Goal: Task Accomplishment & Management: Use online tool/utility

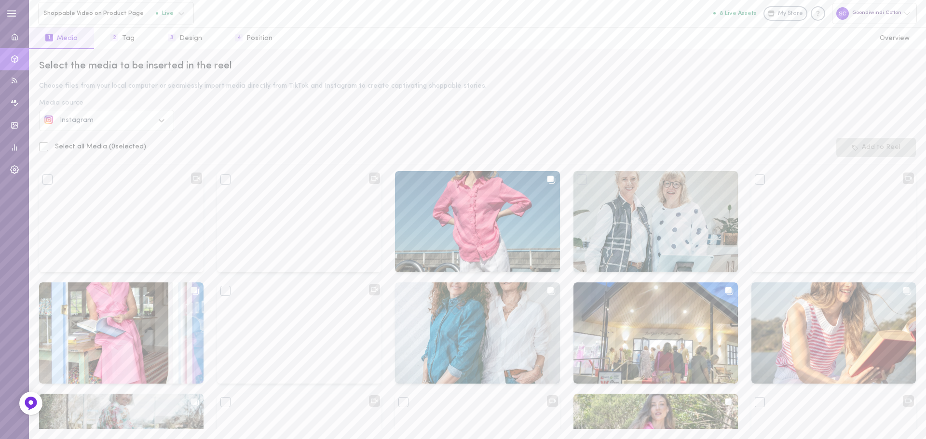
click at [159, 118] on icon at bounding box center [162, 121] width 10 height 10
click at [187, 122] on div "Select the media to be inserted in the reel Choose files from your local comput…" at bounding box center [477, 244] width 897 height 390
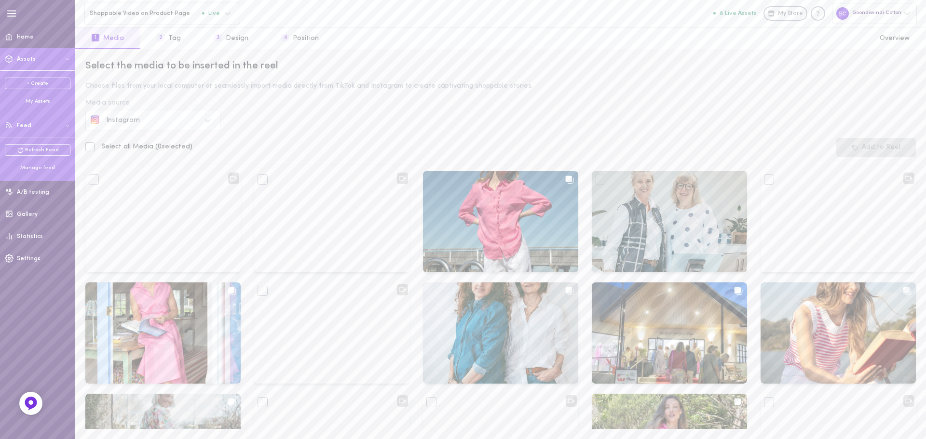
click at [47, 165] on div "Manage feed" at bounding box center [38, 167] width 66 height 7
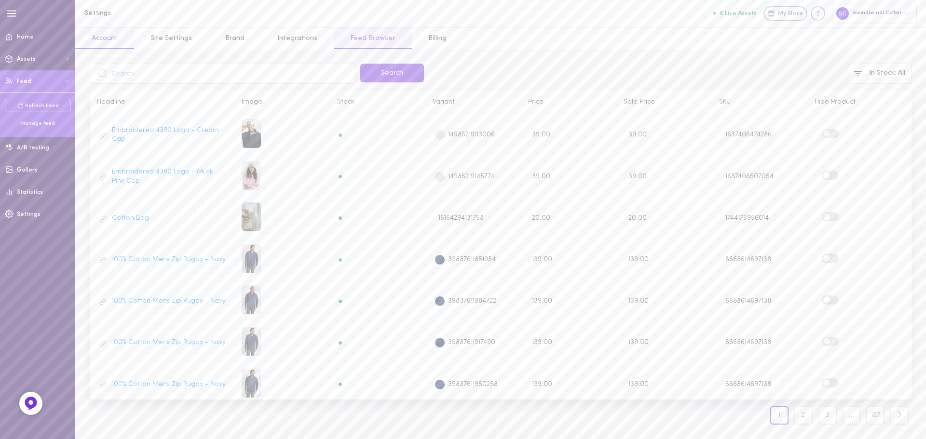
click at [111, 37] on link "Account" at bounding box center [104, 38] width 59 height 22
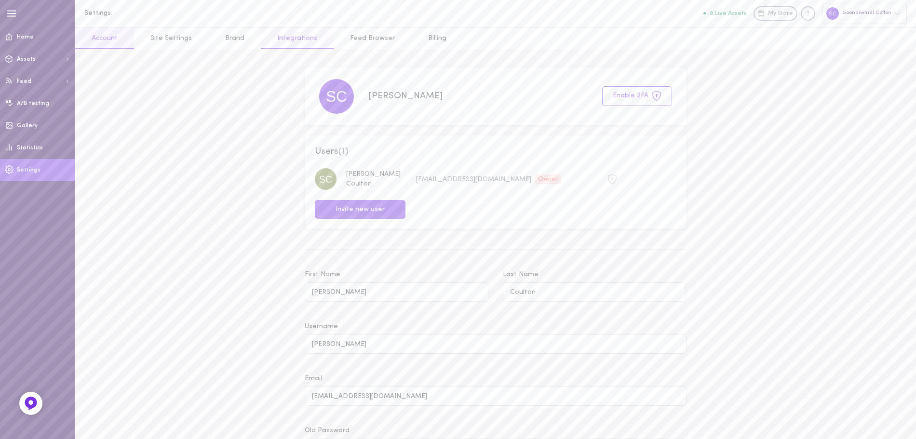
click at [280, 44] on link "Integrations" at bounding box center [297, 38] width 73 height 22
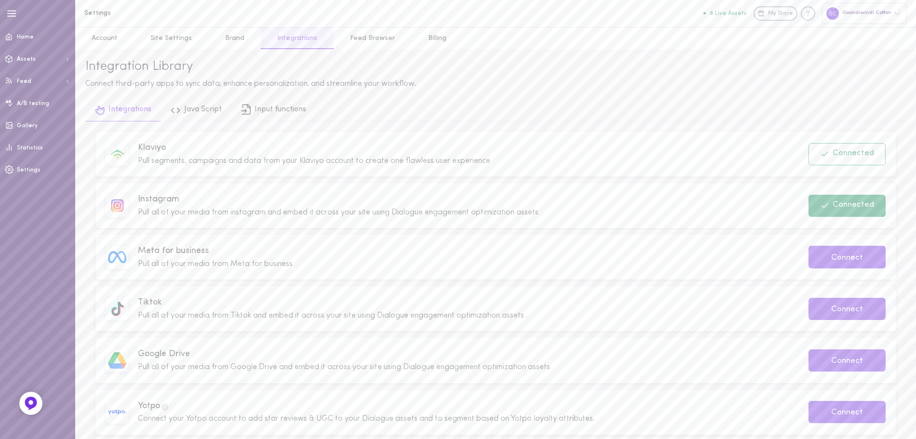
click at [856, 208] on button "Connected" at bounding box center [846, 206] width 77 height 22
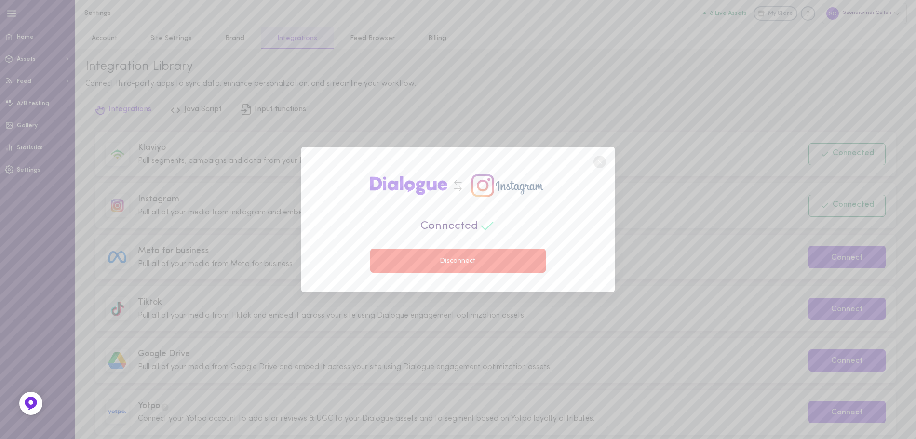
click at [466, 257] on button "Disconnect" at bounding box center [457, 261] width 175 height 24
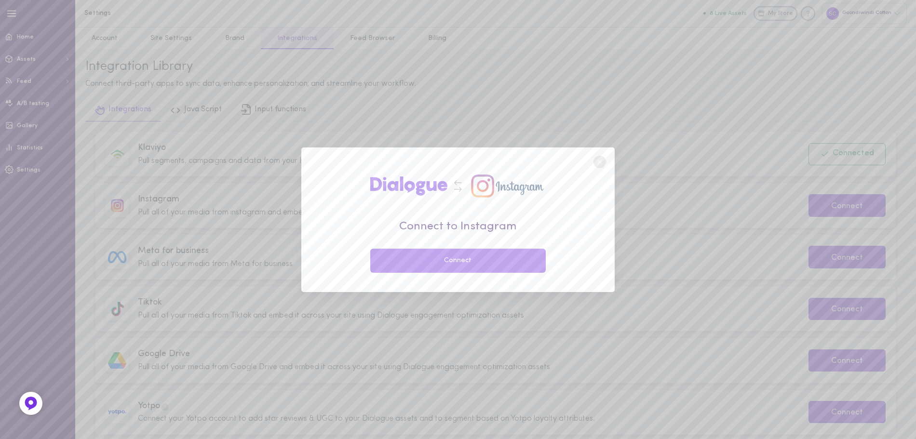
click at [477, 261] on button "Connect" at bounding box center [457, 261] width 175 height 24
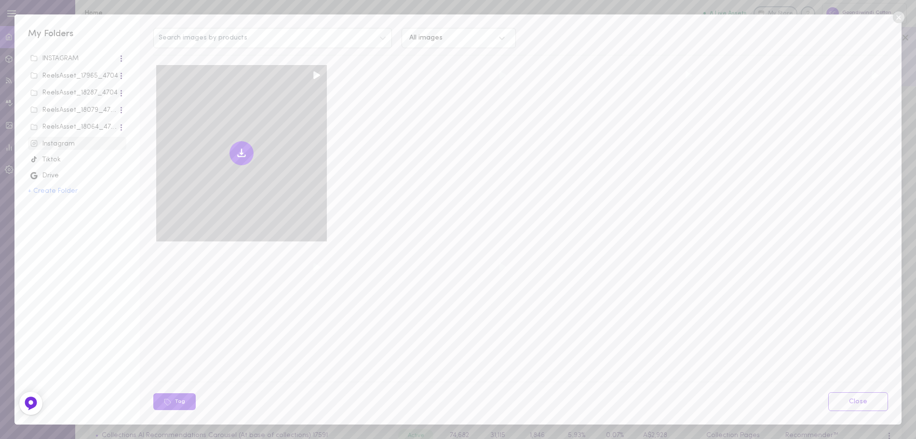
click at [241, 155] on icon at bounding box center [241, 156] width 7 height 2
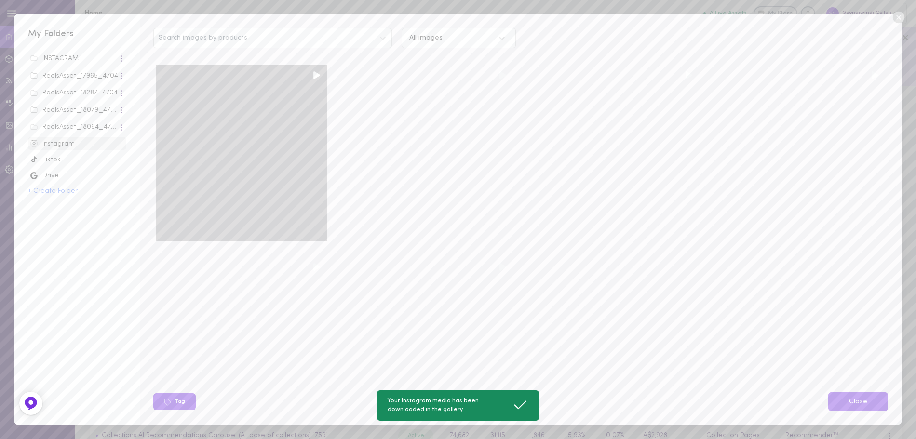
click at [839, 407] on link "Close" at bounding box center [858, 401] width 60 height 19
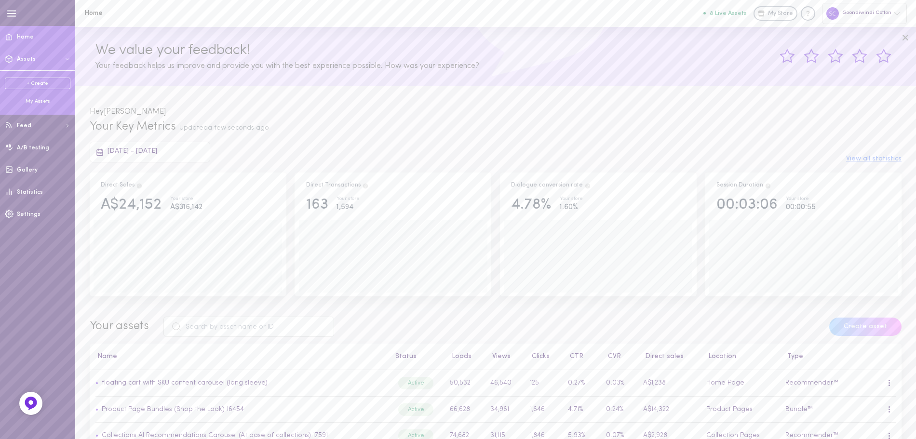
click at [43, 96] on ul "+ Create My Assets" at bounding box center [38, 91] width 66 height 27
click at [44, 100] on div "My Assets" at bounding box center [38, 101] width 66 height 7
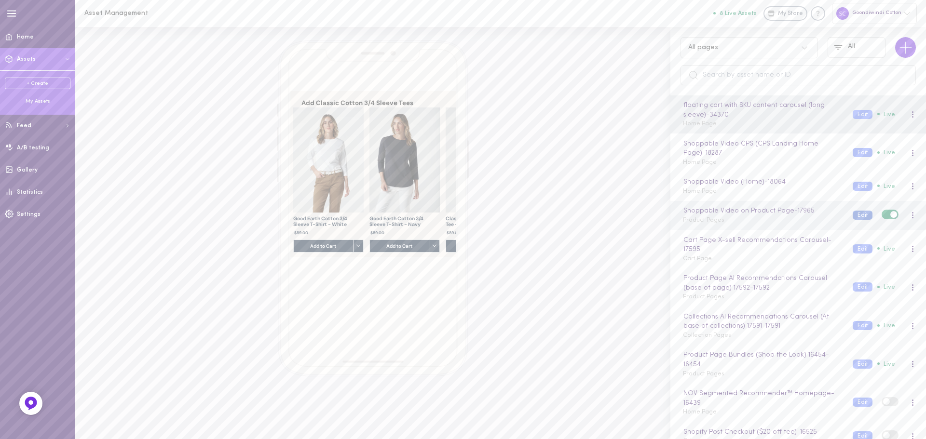
click at [852, 219] on button "Edit" at bounding box center [862, 215] width 20 height 9
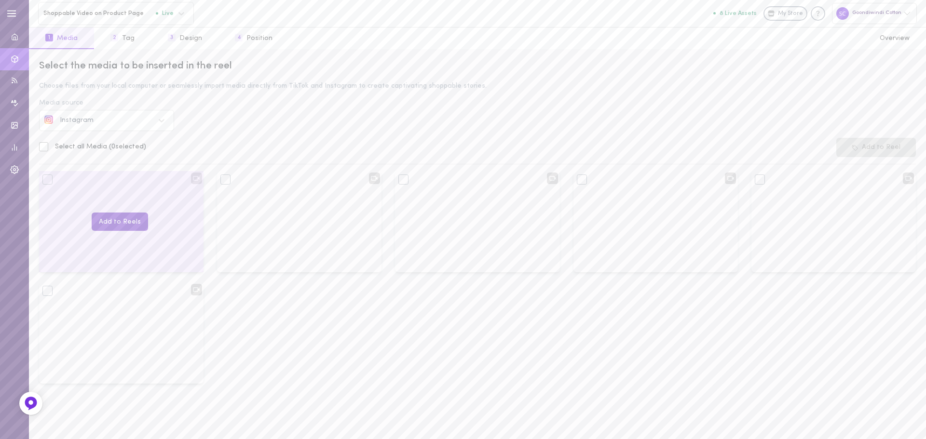
click at [121, 223] on button "Add to Reels" at bounding box center [120, 222] width 56 height 19
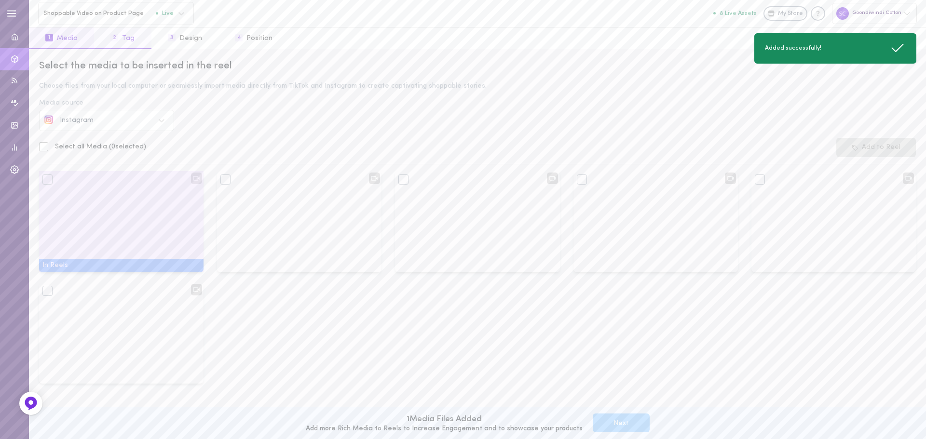
click at [131, 46] on button "2 Tag" at bounding box center [122, 38] width 57 height 22
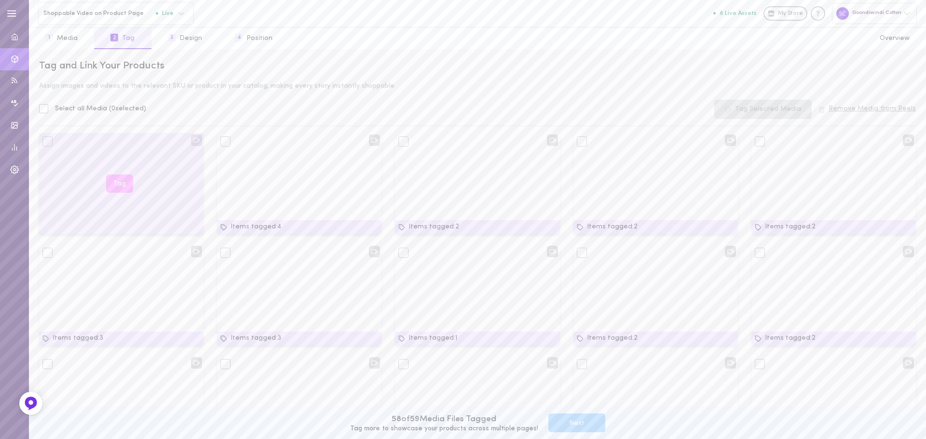
click at [123, 183] on button "Tag" at bounding box center [119, 184] width 27 height 19
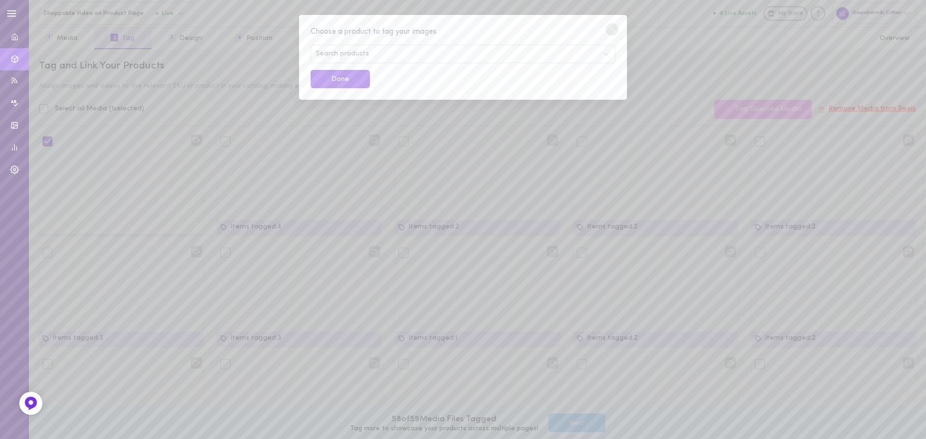
click at [345, 51] on span "Search products" at bounding box center [342, 54] width 53 height 7
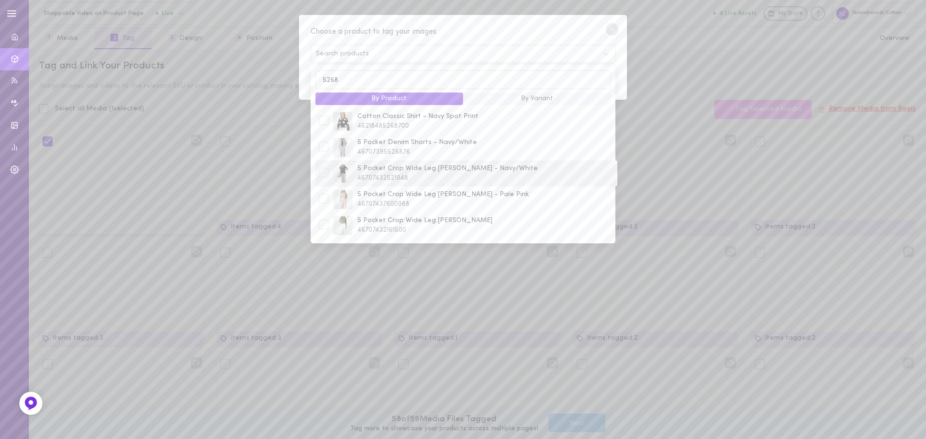
click at [323, 172] on div at bounding box center [324, 173] width 10 height 10
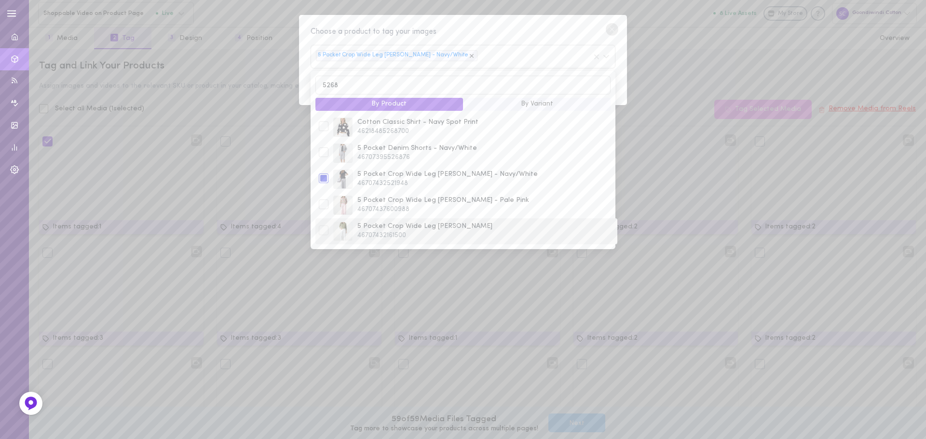
click at [325, 233] on div at bounding box center [324, 231] width 10 height 10
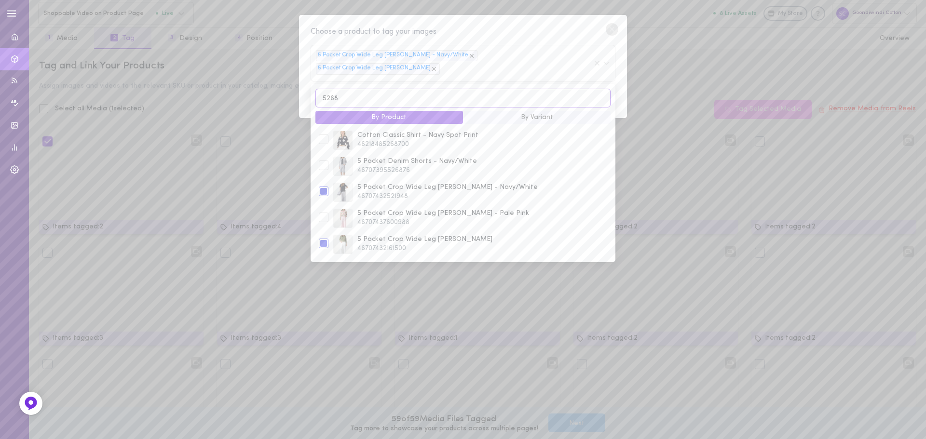
drag, startPoint x: 325, startPoint y: 86, endPoint x: 310, endPoint y: 86, distance: 15.4
click at [310, 86] on div "5268 By Product By Variant Cotton Classic Shirt - Navy Spot Print 4621848526870…" at bounding box center [462, 173] width 305 height 178
click at [320, 161] on div at bounding box center [324, 166] width 10 height 10
click at [322, 196] on div at bounding box center [324, 192] width 10 height 10
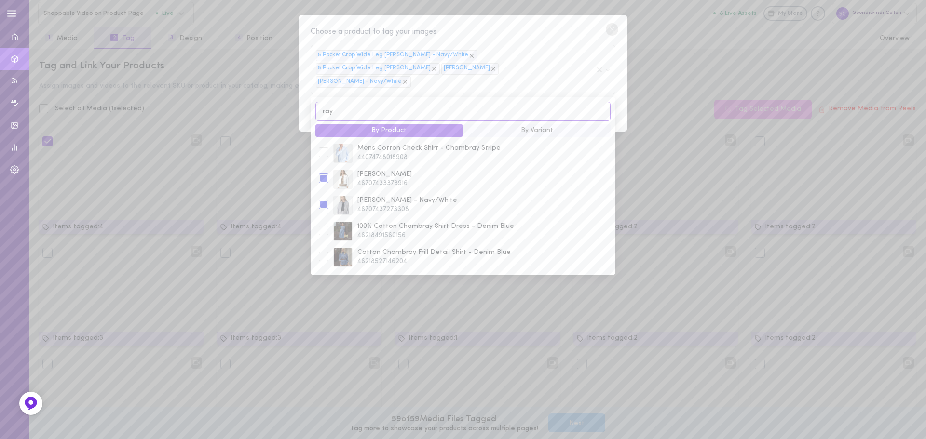
drag, startPoint x: 348, startPoint y: 100, endPoint x: 323, endPoint y: 101, distance: 25.1
click at [323, 102] on input "ray" at bounding box center [462, 111] width 295 height 19
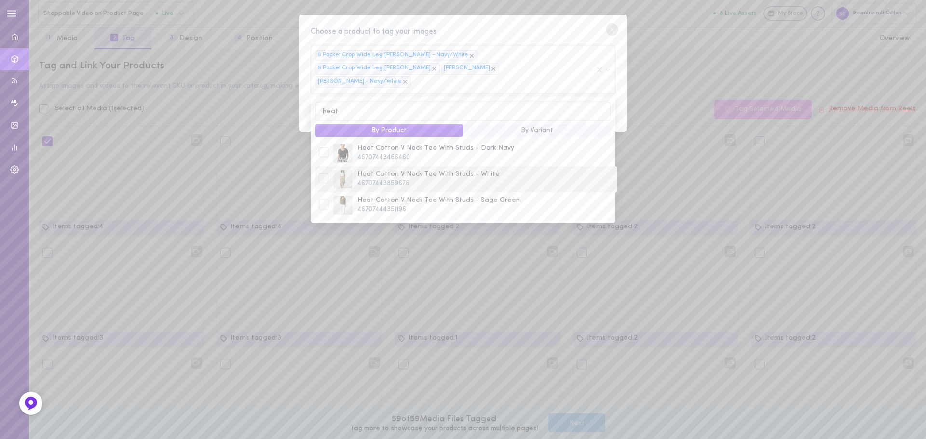
click at [322, 174] on div at bounding box center [324, 179] width 10 height 10
drag, startPoint x: 351, startPoint y: 112, endPoint x: 316, endPoint y: 113, distance: 35.7
click at [316, 113] on input "heat" at bounding box center [462, 111] width 295 height 19
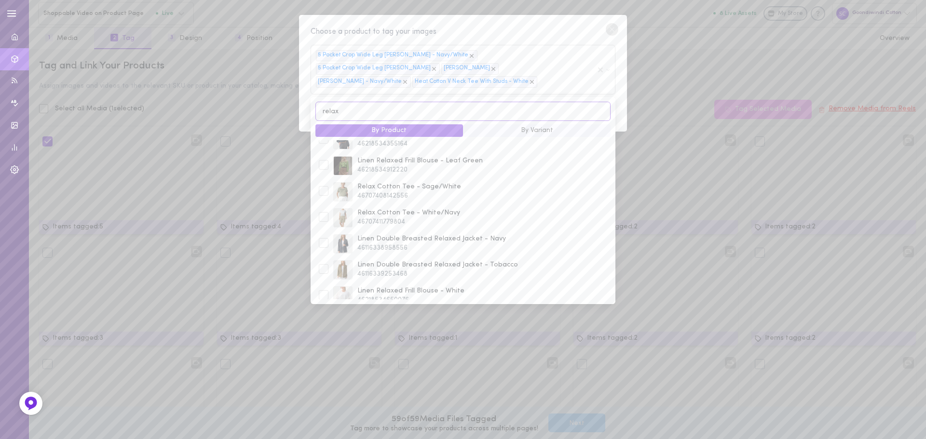
scroll to position [145, 0]
type input "relax"
click at [319, 192] on div at bounding box center [324, 190] width 10 height 10
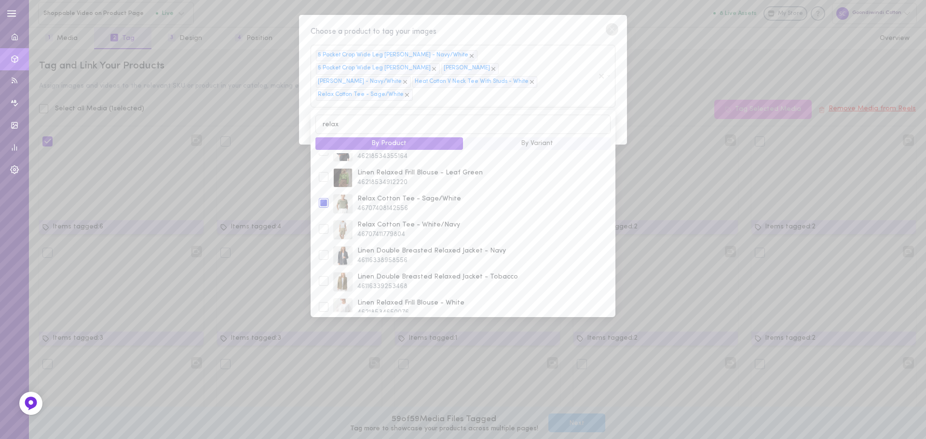
click at [298, 93] on div "Choose a product to tag your images 5 Pocket Crop Wide Leg Jean - Navy/White 5 …" at bounding box center [463, 219] width 926 height 439
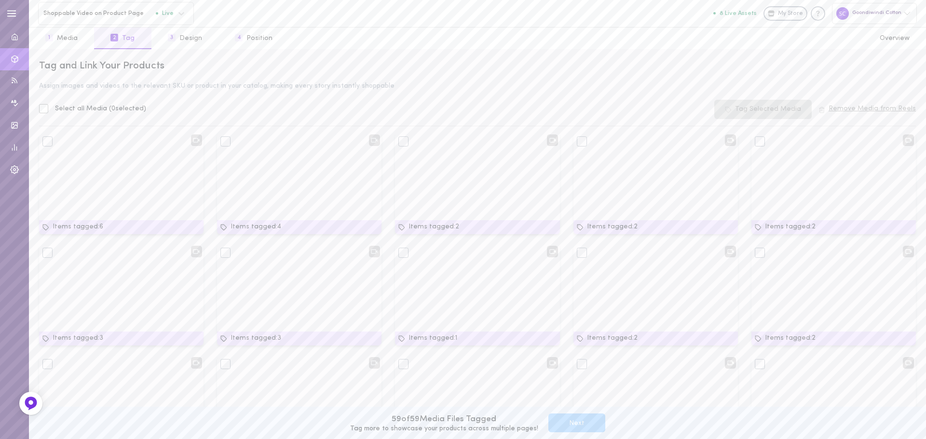
drag, startPoint x: 438, startPoint y: 103, endPoint x: 395, endPoint y: 99, distance: 42.6
click at [438, 103] on div "Select all Media ( 0 selected) Tag Selected Media Remove Media from Reels" at bounding box center [477, 109] width 876 height 19
click at [62, 44] on button "1 Media" at bounding box center [61, 38] width 65 height 22
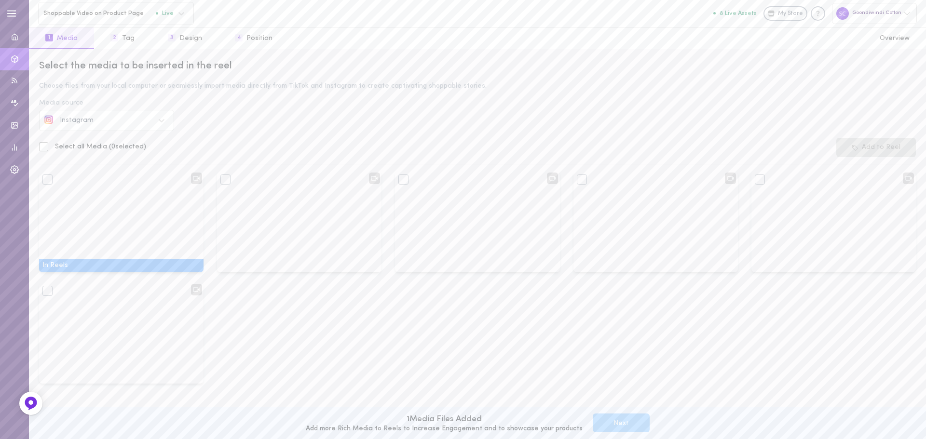
click at [901, 307] on div "In Reels Remove from Reels Add to Reels Add to Reels Add to Reels Add to Reels …" at bounding box center [477, 282] width 890 height 223
click at [140, 121] on div "Instagram" at bounding box center [107, 120] width 94 height 7
click at [114, 197] on div "My Media" at bounding box center [106, 193] width 135 height 23
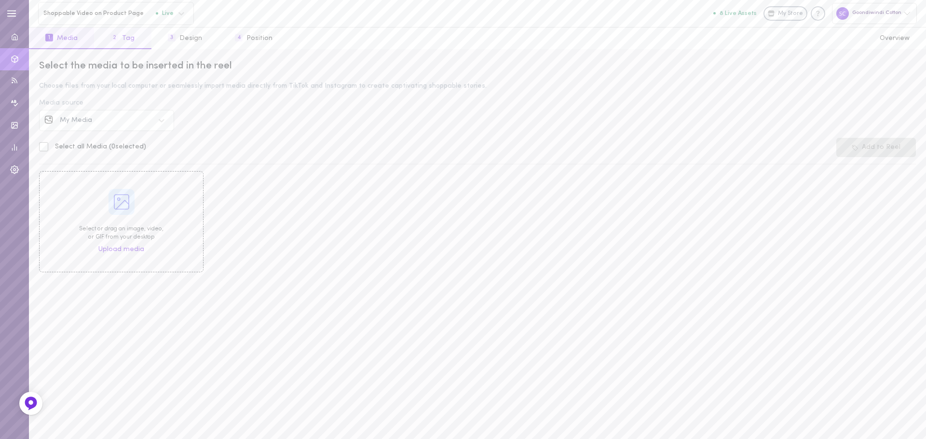
click at [134, 37] on button "2 Tag" at bounding box center [122, 38] width 57 height 22
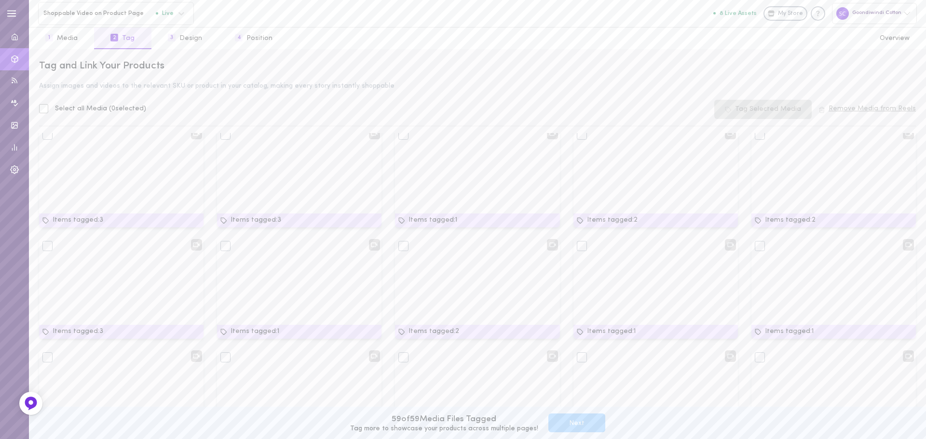
scroll to position [96, 0]
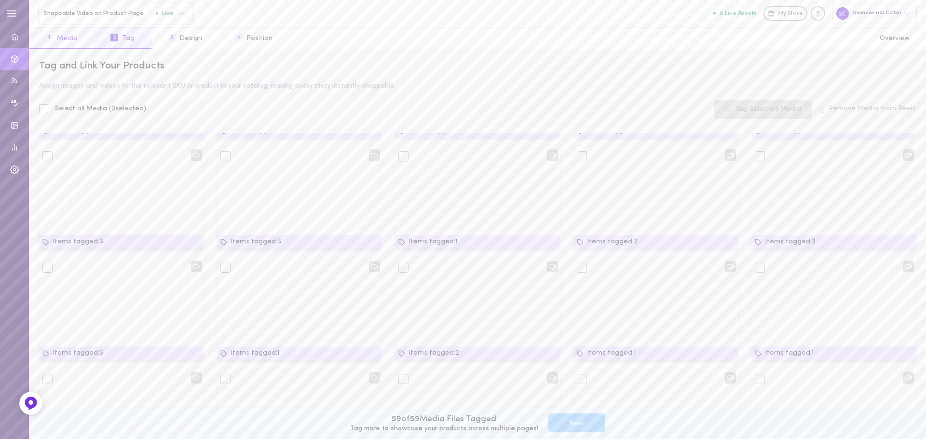
click at [62, 34] on button "1 Media" at bounding box center [61, 38] width 65 height 22
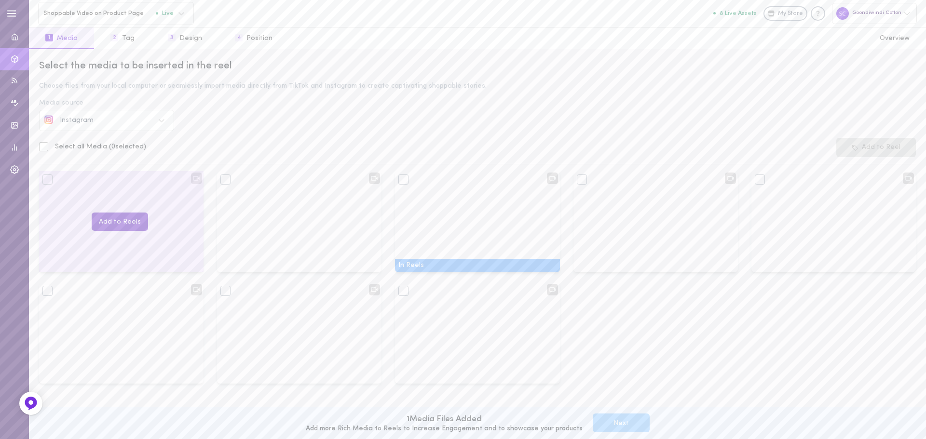
click at [112, 220] on button "Add to Reels" at bounding box center [120, 222] width 56 height 19
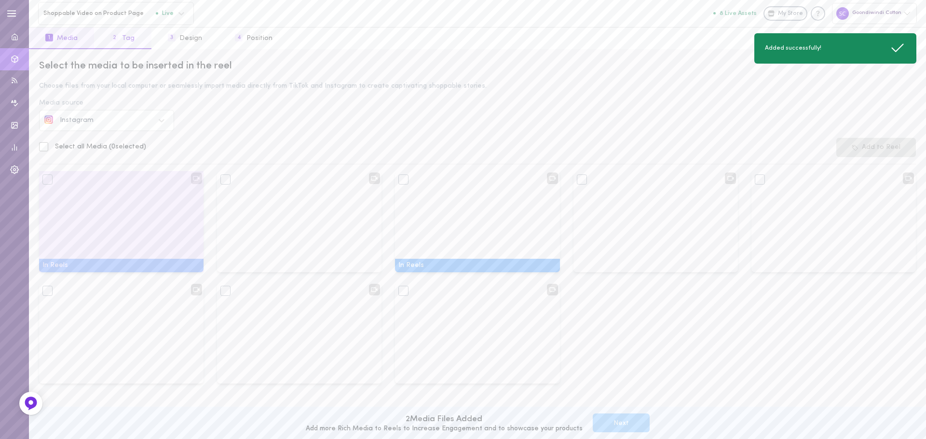
click at [130, 42] on button "2 Tag" at bounding box center [122, 38] width 57 height 22
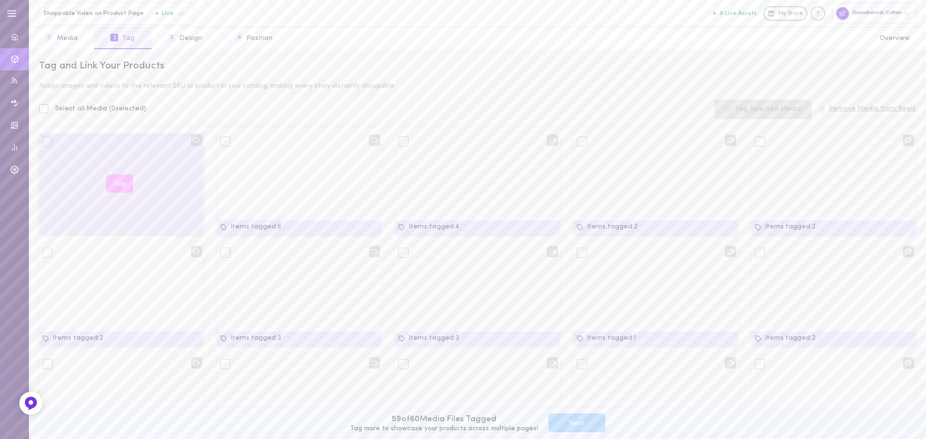
click at [118, 188] on button "Tag" at bounding box center [119, 184] width 27 height 19
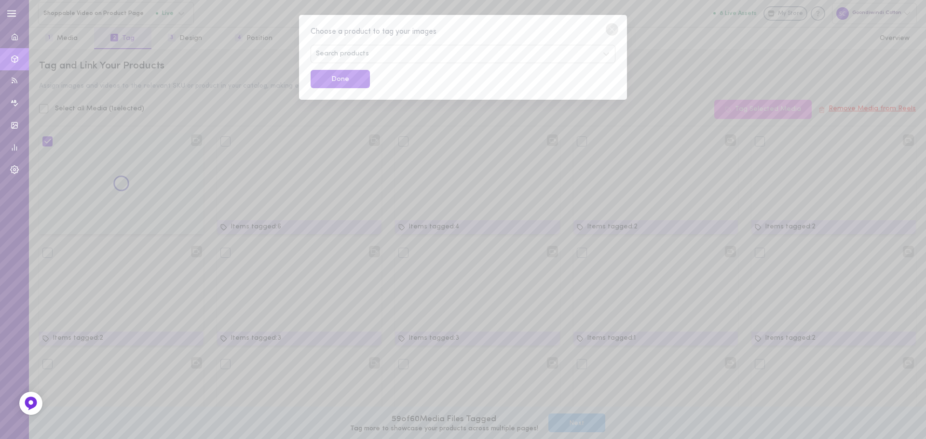
click at [374, 54] on div "Search products" at bounding box center [462, 54] width 305 height 18
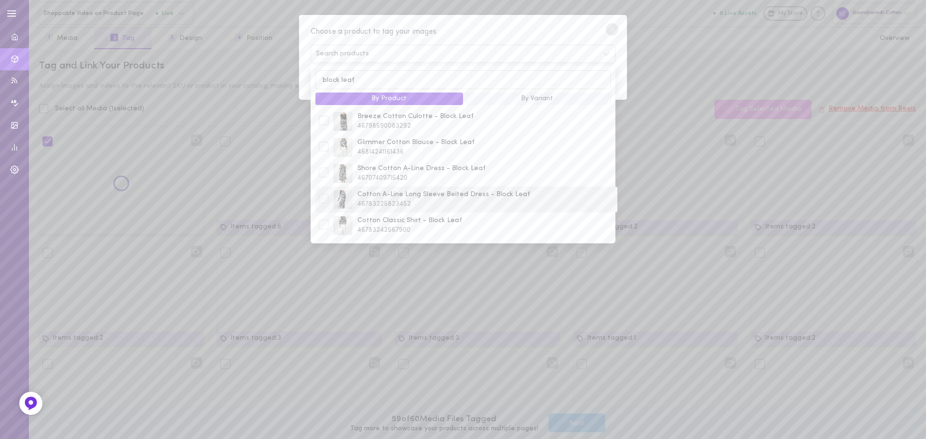
click at [324, 201] on div at bounding box center [324, 199] width 10 height 10
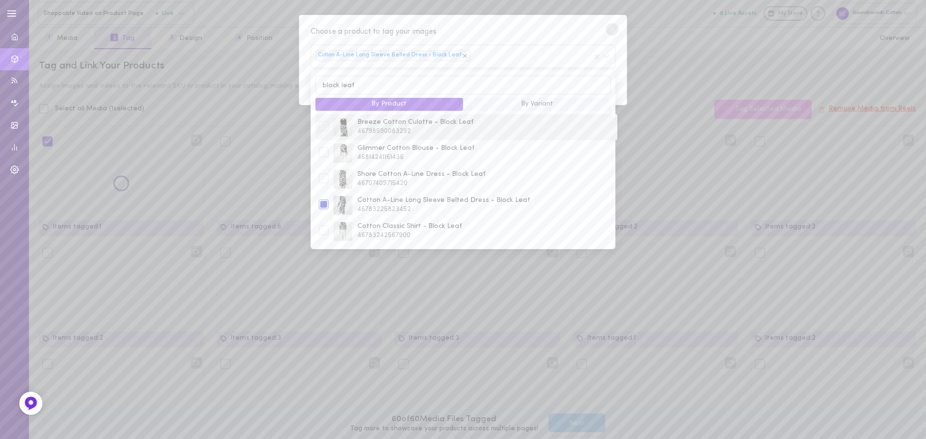
click at [322, 130] on div at bounding box center [324, 126] width 10 height 10
drag, startPoint x: 360, startPoint y: 88, endPoint x: 315, endPoint y: 87, distance: 44.8
click at [315, 87] on input "block leaf" at bounding box center [462, 85] width 295 height 19
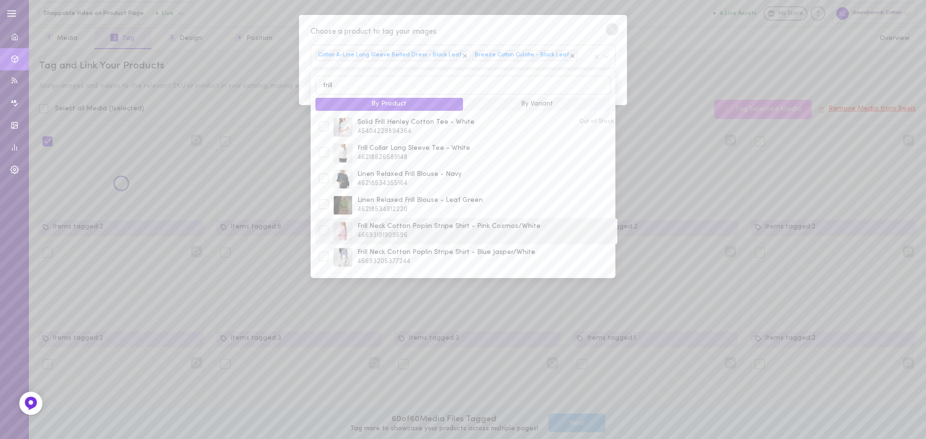
click at [320, 232] on div at bounding box center [324, 231] width 10 height 10
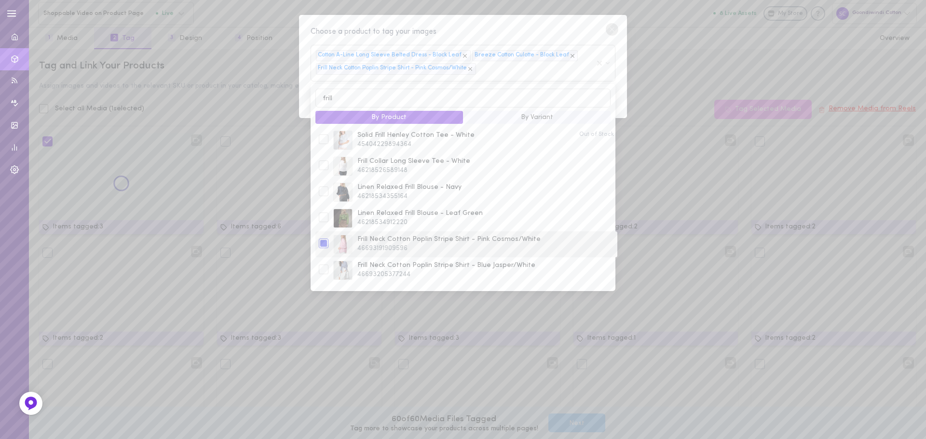
click at [319, 245] on div at bounding box center [324, 244] width 10 height 10
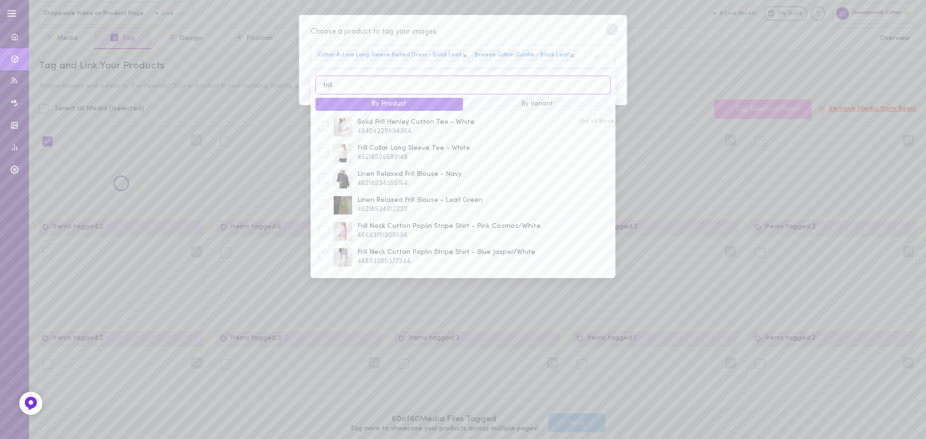
drag, startPoint x: 315, startPoint y: 86, endPoint x: 302, endPoint y: 84, distance: 12.6
click at [302, 84] on div "Choose a product to tag your images Cotton A-Line Long Sleeve Belted Dress - Bl…" at bounding box center [463, 60] width 328 height 91
click at [337, 85] on input "frill" at bounding box center [462, 85] width 295 height 19
type input "f"
type input "classic"
